Goal: Information Seeking & Learning: Learn about a topic

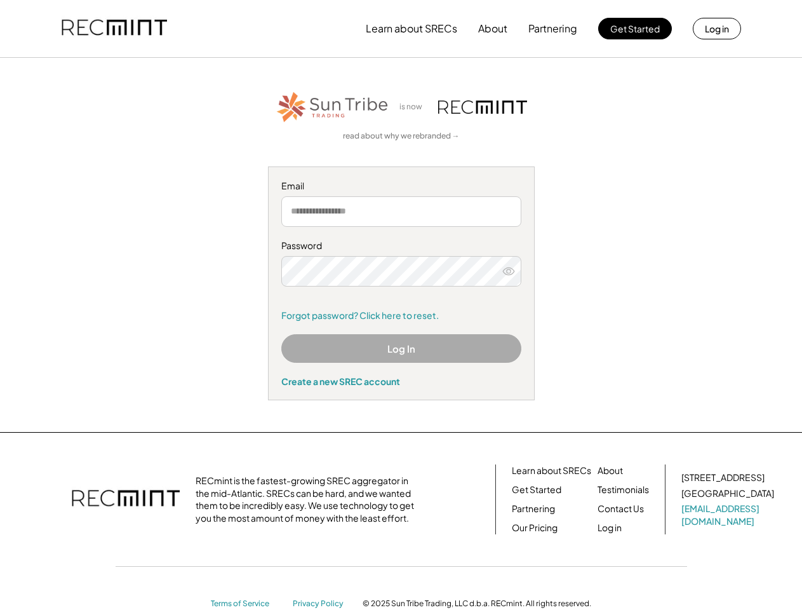
click at [401, 305] on div "Password Remember me Forgot password? Click here to reset." at bounding box center [401, 280] width 240 height 82
click at [401, 29] on button "Learn about SRECs" at bounding box center [411, 28] width 91 height 25
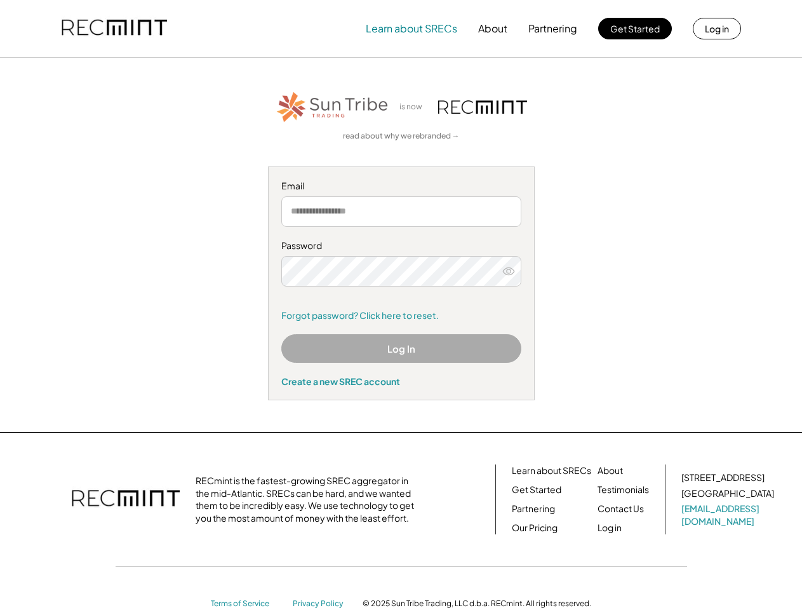
click at [114, 29] on img at bounding box center [114, 28] width 105 height 43
click at [553, 29] on button "Partnering" at bounding box center [552, 28] width 49 height 25
click at [411, 29] on button "Learn about SRECs" at bounding box center [411, 28] width 91 height 25
click at [493, 29] on button "About" at bounding box center [492, 28] width 29 height 25
